Goal: Check status: Check status

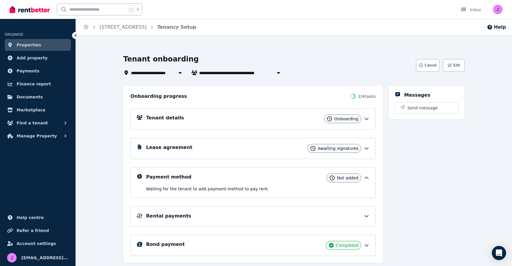
click at [286, 145] on div "Lease agreement Awaiting signatures" at bounding box center [257, 148] width 223 height 9
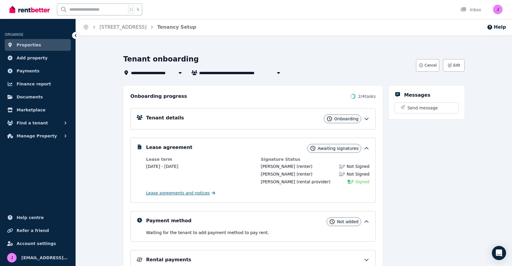
click at [191, 195] on span "Lease agreements and notices" at bounding box center [178, 193] width 64 height 6
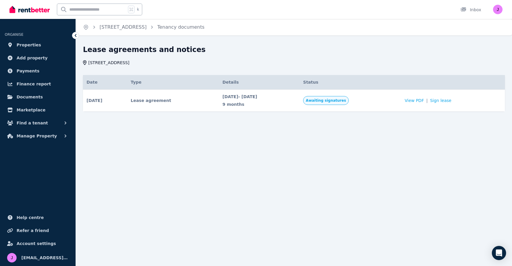
click at [126, 31] on ol "Home [STREET_ADDRESS] documents" at bounding box center [144, 27] width 136 height 17
click at [133, 25] on link "[STREET_ADDRESS]" at bounding box center [122, 27] width 47 height 6
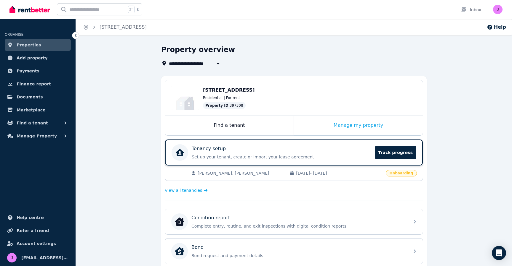
click at [291, 153] on div "Tenancy setup Set up your tenant, create or import your lease agreement Track p…" at bounding box center [281, 152] width 179 height 15
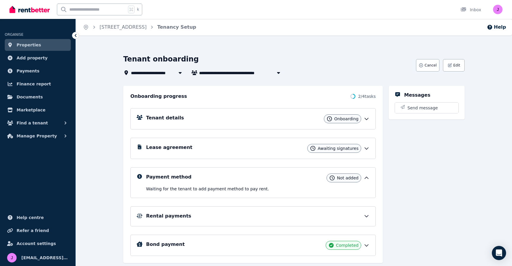
click at [366, 148] on icon at bounding box center [366, 149] width 6 height 6
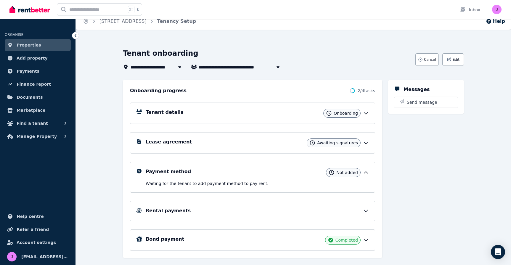
click at [365, 141] on icon at bounding box center [366, 143] width 6 height 6
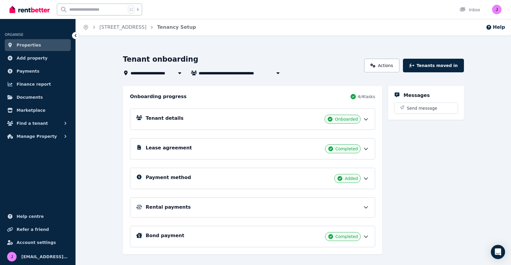
click at [365, 120] on icon at bounding box center [366, 119] width 6 height 6
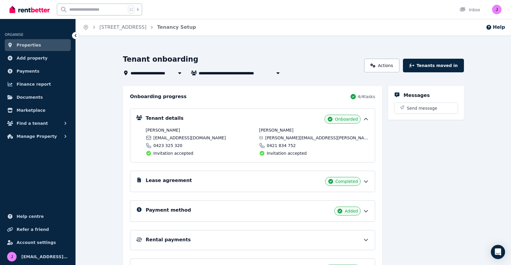
click at [365, 120] on icon at bounding box center [366, 119] width 6 height 6
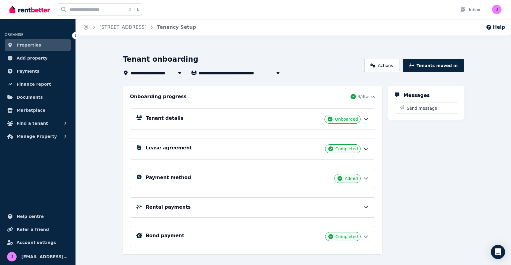
click at [368, 147] on icon at bounding box center [366, 149] width 6 height 6
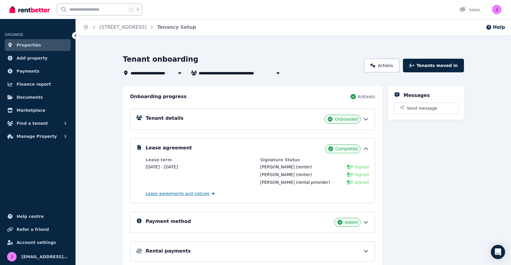
click at [195, 194] on span "Lease agreements and notices" at bounding box center [178, 193] width 64 height 6
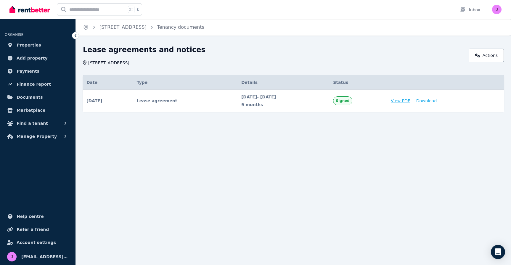
click at [410, 99] on span "View PDF" at bounding box center [400, 101] width 19 height 6
click at [125, 26] on link "[STREET_ADDRESS]" at bounding box center [122, 27] width 47 height 6
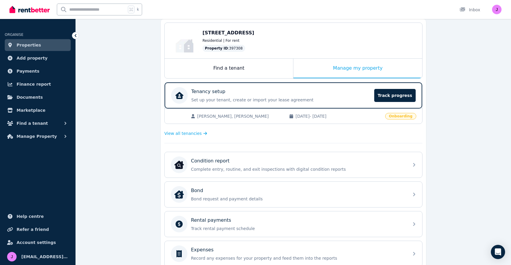
scroll to position [40, 0]
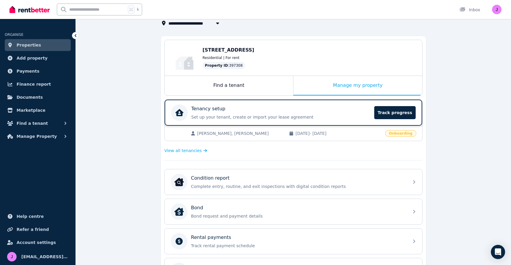
click at [227, 112] on div "Tenancy setup" at bounding box center [280, 108] width 179 height 7
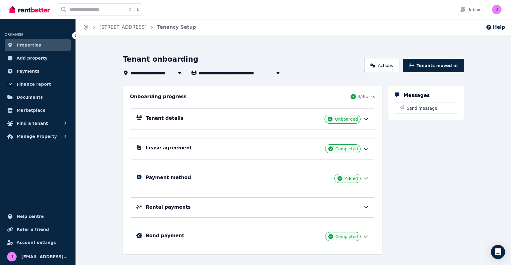
scroll to position [9, 0]
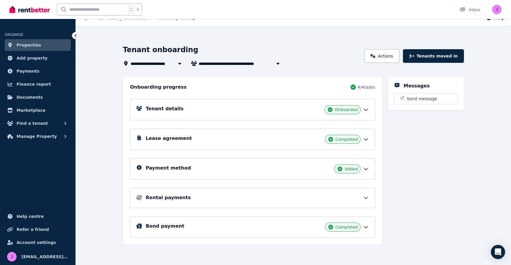
click at [362, 199] on div "Rental payments" at bounding box center [257, 197] width 223 height 7
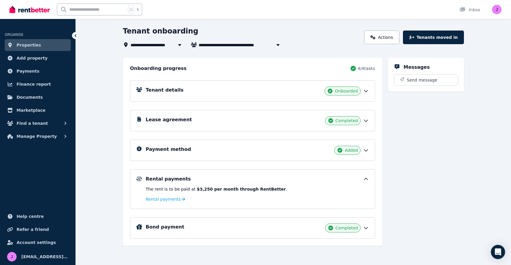
scroll to position [29, 0]
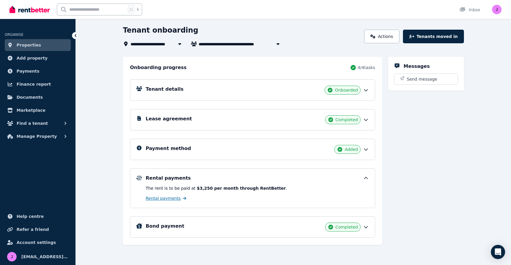
click at [178, 198] on link "Rental payments" at bounding box center [166, 198] width 41 height 6
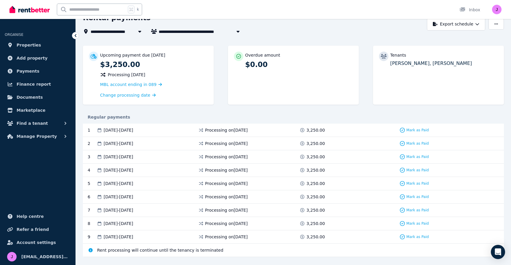
scroll to position [45, 0]
